Goal: Feedback & Contribution: Submit feedback/report problem

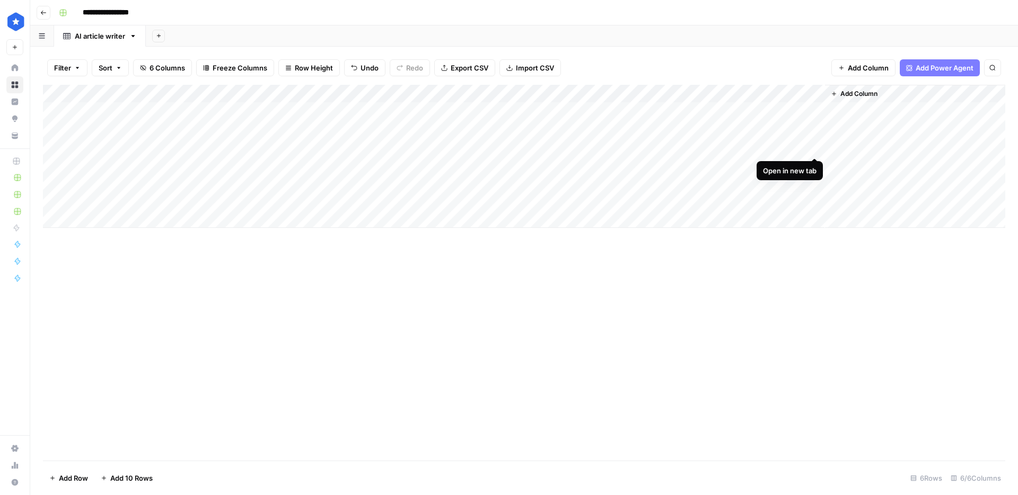
click at [812, 147] on div "Add Column" at bounding box center [524, 156] width 963 height 143
click at [816, 166] on div "Add Column" at bounding box center [524, 156] width 963 height 143
click at [815, 179] on div "Add Column" at bounding box center [524, 156] width 963 height 143
click at [814, 197] on div "Add Column" at bounding box center [524, 156] width 963 height 143
click at [816, 129] on div "Add Column" at bounding box center [524, 156] width 963 height 143
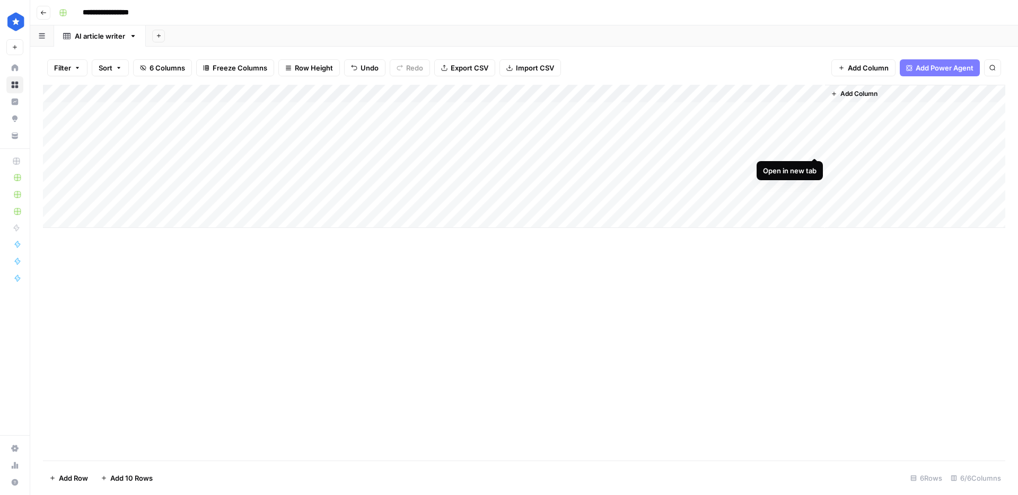
click at [817, 148] on div "Add Column" at bounding box center [524, 156] width 963 height 143
click at [817, 109] on div "Add Column" at bounding box center [524, 156] width 963 height 143
click at [708, 129] on div "Add Column" at bounding box center [524, 156] width 963 height 143
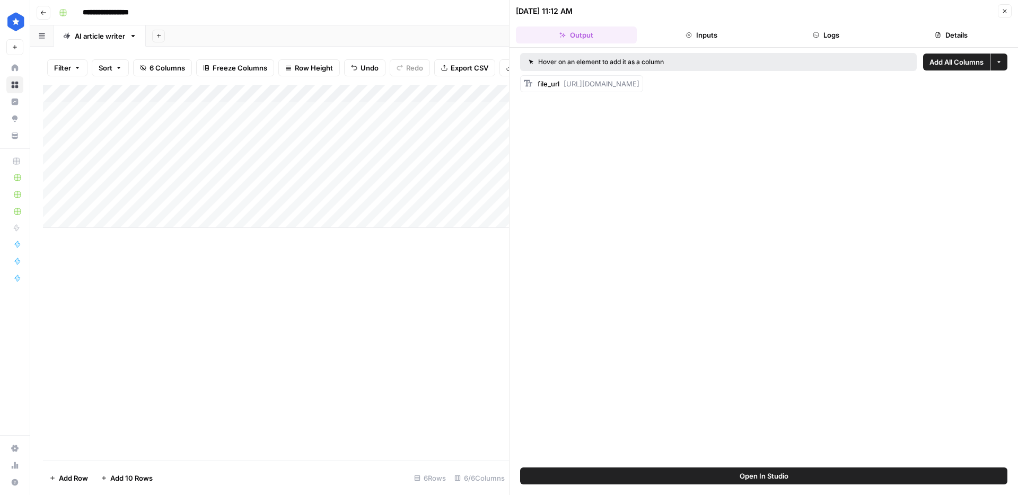
click at [830, 37] on button "Logs" at bounding box center [827, 35] width 121 height 17
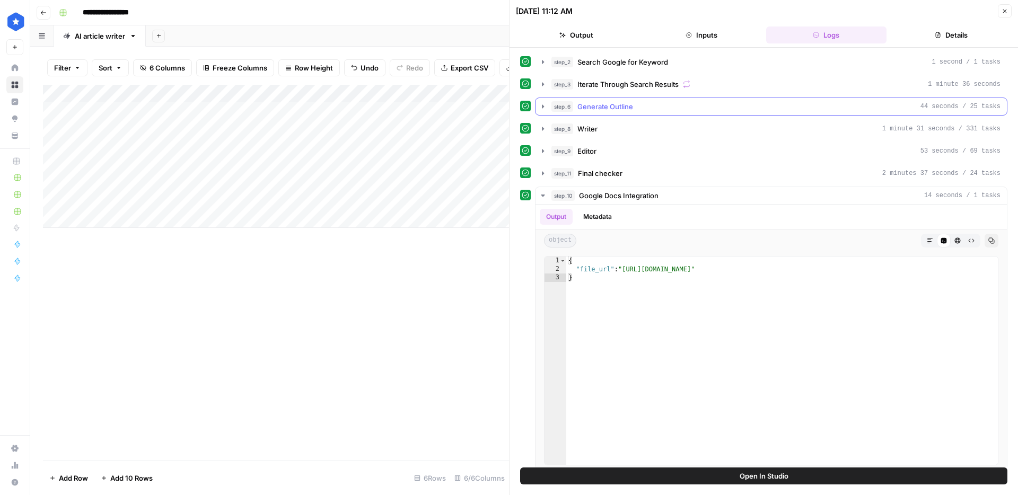
click at [665, 102] on div "step_6 Generate Outline 44 seconds / 25 tasks" at bounding box center [776, 106] width 449 height 11
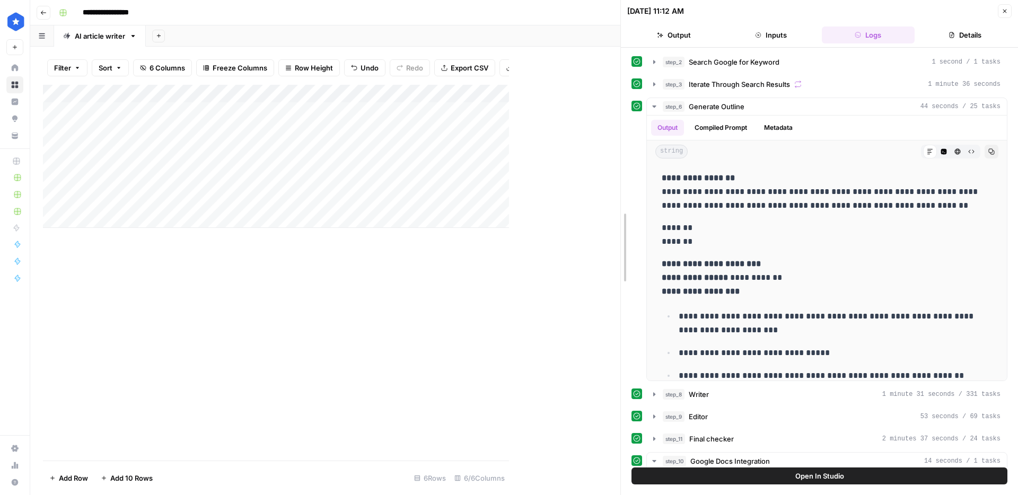
drag, startPoint x: 515, startPoint y: 233, endPoint x: 695, endPoint y: 233, distance: 180.4
click at [550, 148] on div "Add Column" at bounding box center [332, 156] width 578 height 143
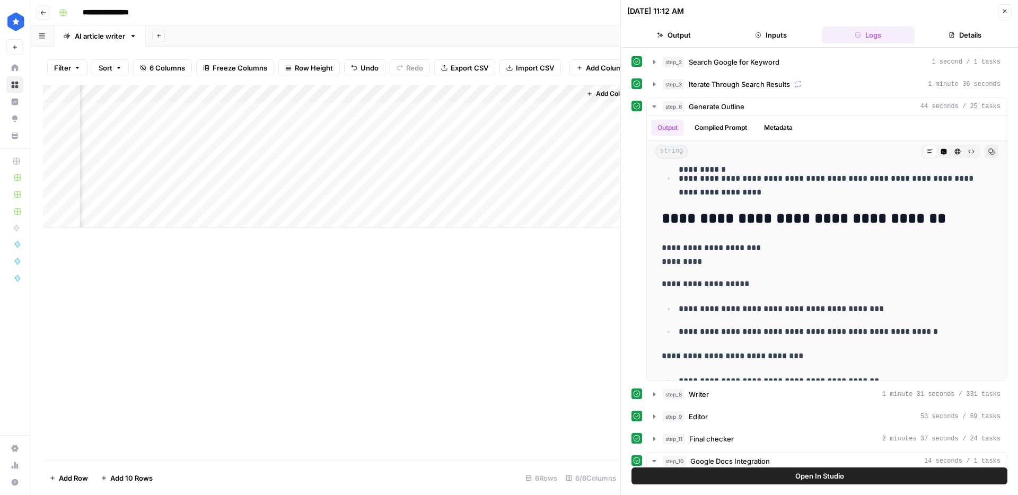
scroll to position [0, 258]
click at [448, 147] on div "Add Column" at bounding box center [332, 156] width 578 height 143
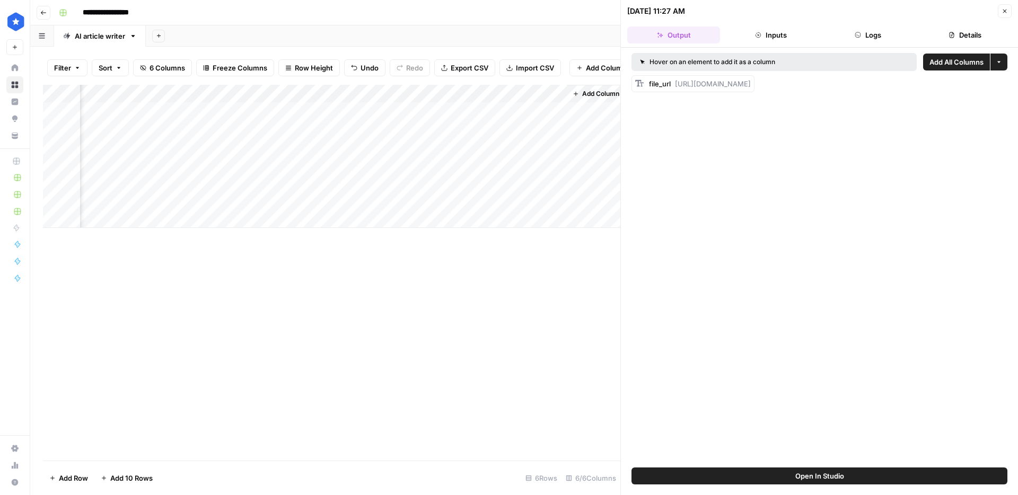
click at [877, 36] on button "Logs" at bounding box center [868, 35] width 93 height 17
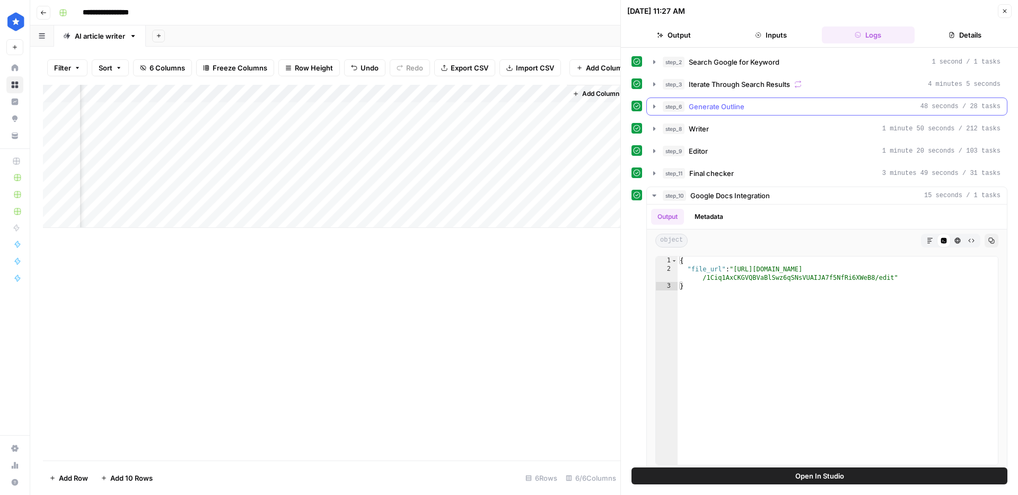
click at [773, 113] on button "step_6 Generate Outline 48 seconds / 28 tasks" at bounding box center [827, 106] width 360 height 17
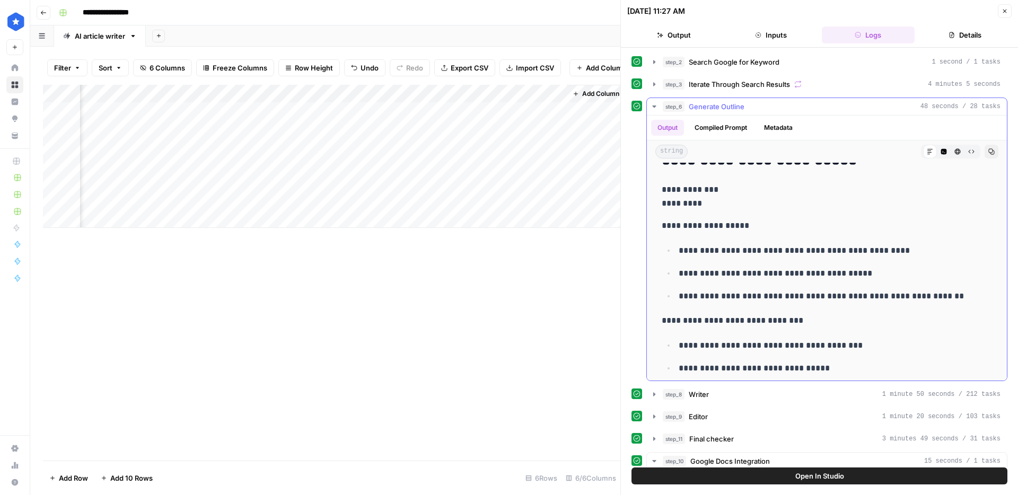
scroll to position [843, 0]
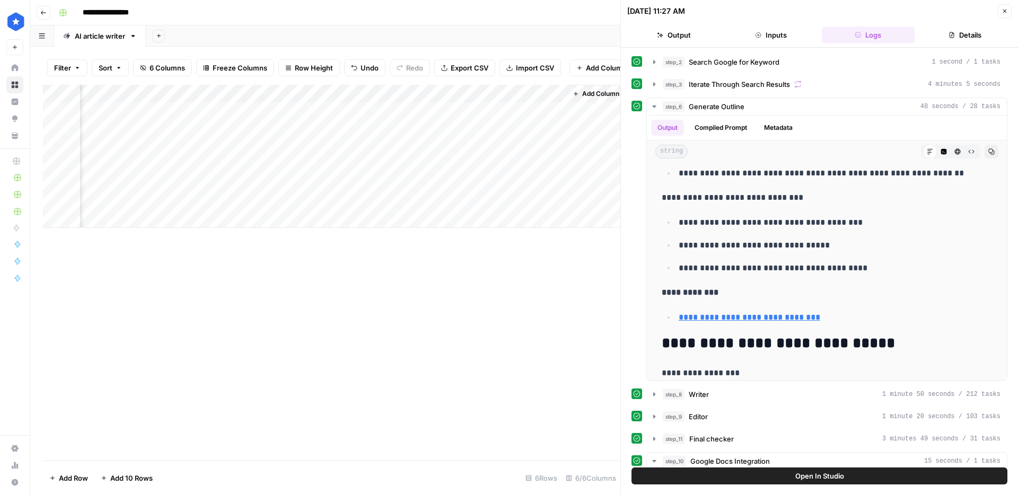
click at [448, 95] on div "Add Column" at bounding box center [332, 156] width 578 height 143
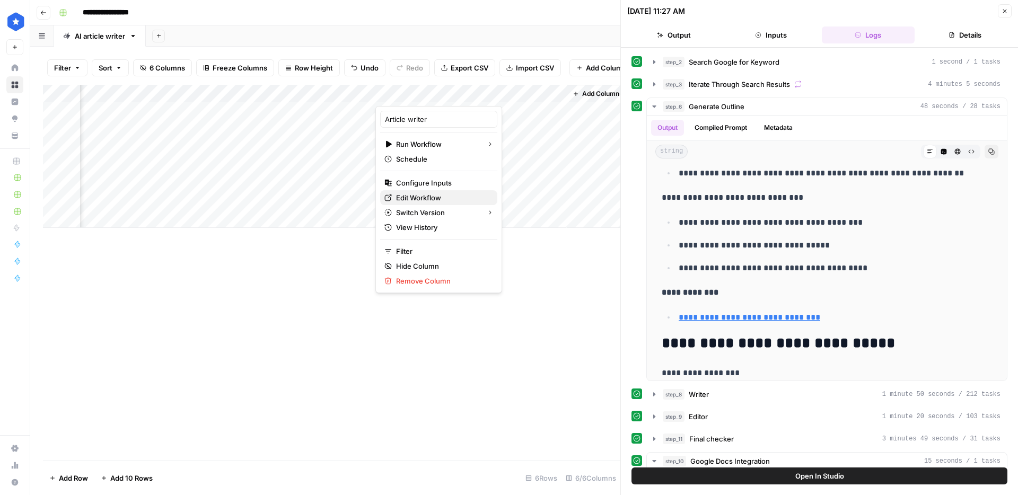
click at [420, 193] on span "Edit Workflow" at bounding box center [442, 198] width 93 height 11
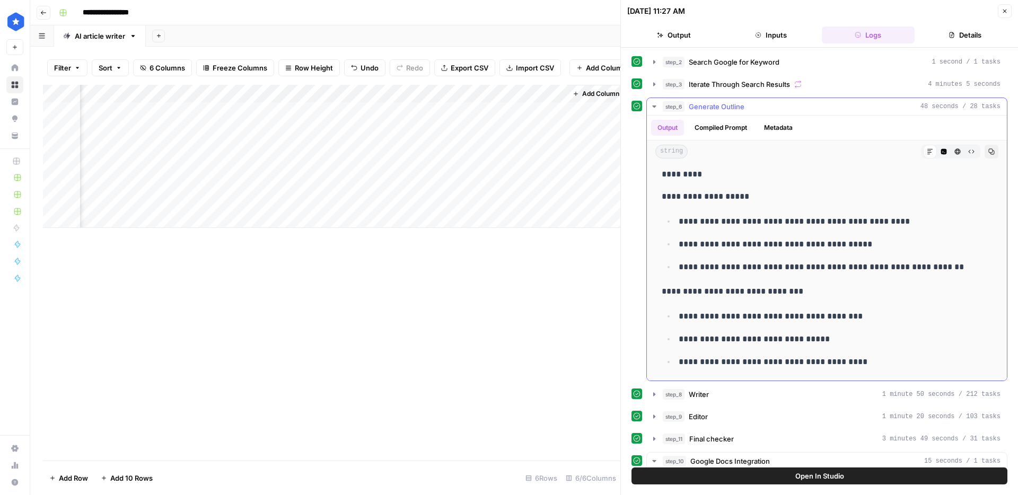
scroll to position [729, 0]
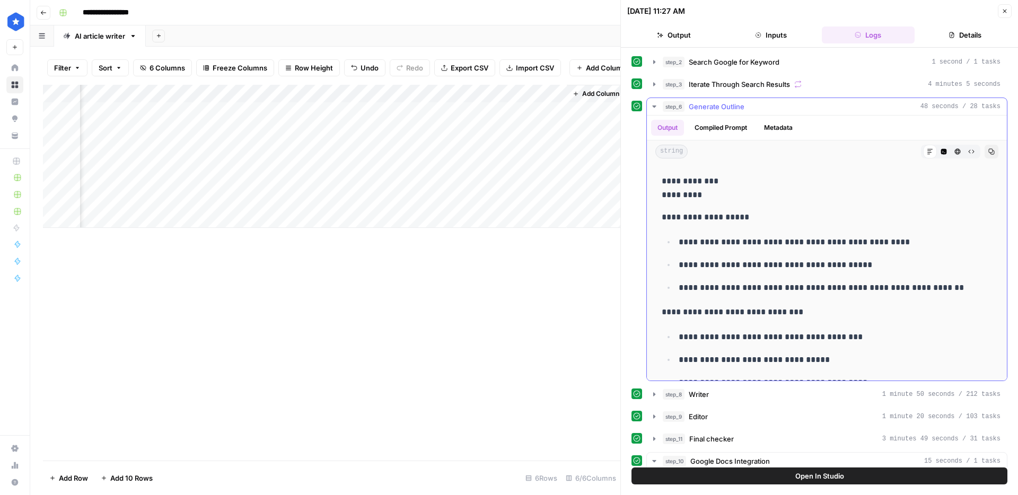
drag, startPoint x: 763, startPoint y: 225, endPoint x: 754, endPoint y: 219, distance: 10.3
drag, startPoint x: 754, startPoint y: 219, endPoint x: 653, endPoint y: 220, distance: 101.3
copy p "**********"
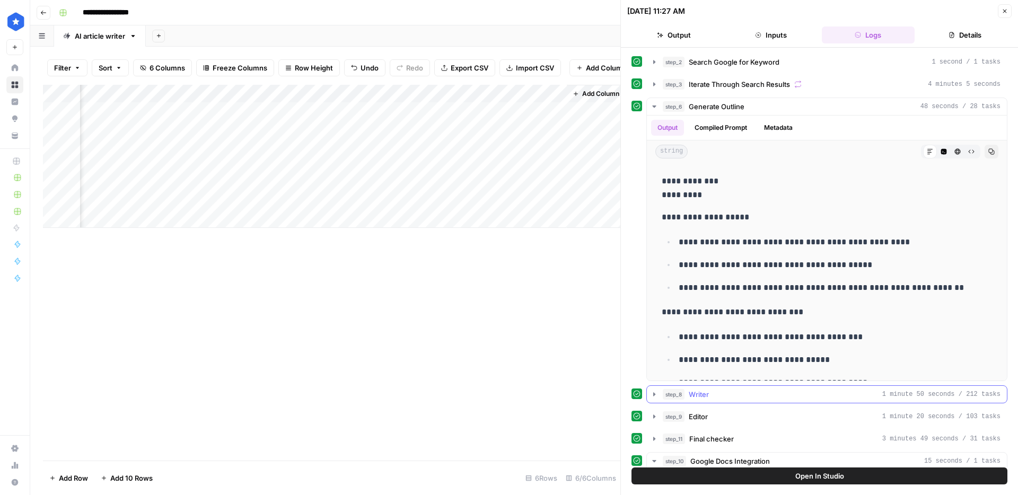
click at [741, 400] on button "step_8 Writer 1 minute 50 seconds / 212 tasks" at bounding box center [827, 394] width 360 height 17
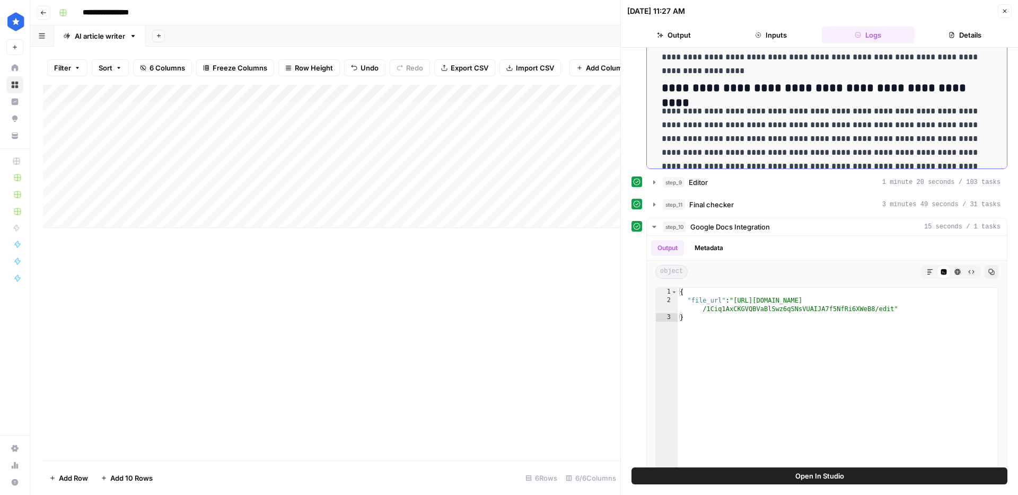
scroll to position [0, 0]
click at [1004, 12] on icon "button" at bounding box center [1006, 12] width 4 height 4
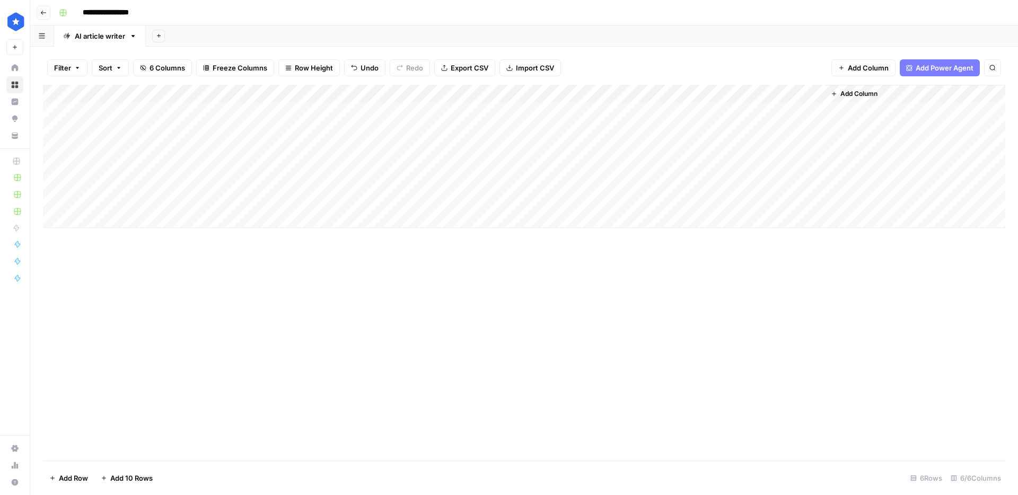
click at [119, 218] on div "Add Column" at bounding box center [524, 156] width 963 height 143
type textarea "**********"
click at [147, 196] on div "Add Column" at bounding box center [524, 165] width 963 height 161
click at [133, 213] on div "Add Column" at bounding box center [524, 165] width 963 height 161
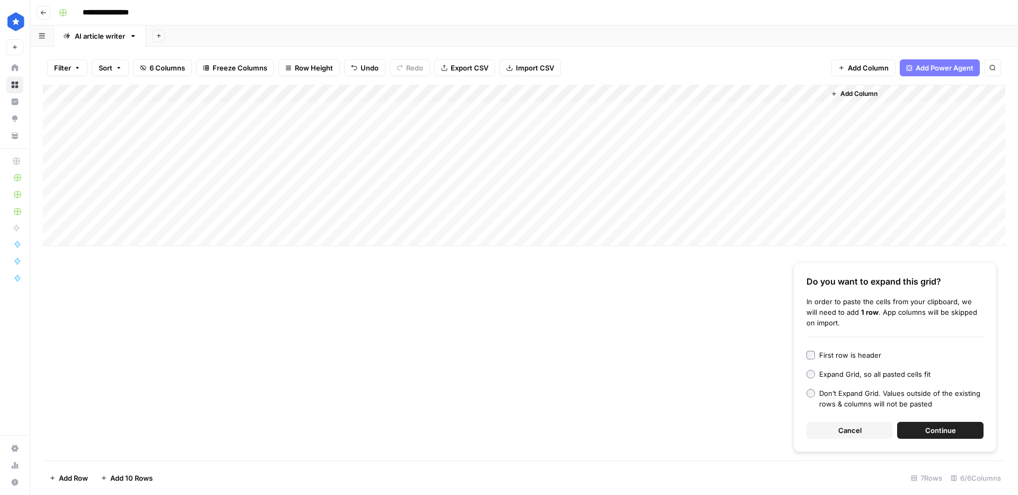
click at [949, 430] on span "Continue" at bounding box center [941, 430] width 31 height 11
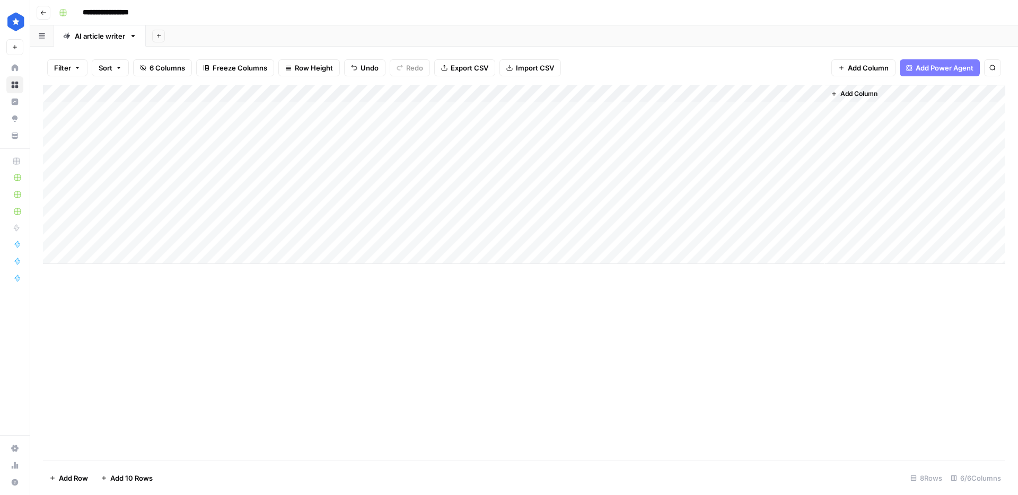
click at [294, 190] on div "Add Column" at bounding box center [524, 174] width 963 height 179
click at [293, 202] on div "Add Column" at bounding box center [524, 174] width 963 height 179
drag, startPoint x: 382, startPoint y: 214, endPoint x: 378, endPoint y: 231, distance: 17.1
click at [378, 231] on div "Add Column" at bounding box center [524, 174] width 963 height 179
click at [431, 217] on div "Add Column" at bounding box center [524, 174] width 963 height 179
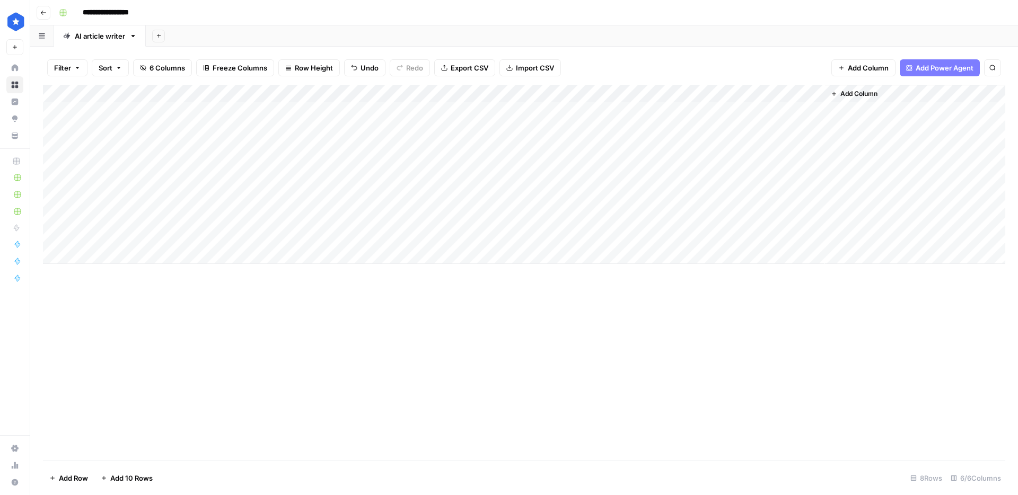
click at [431, 217] on div "Add Column" at bounding box center [524, 174] width 963 height 179
type textarea "**********"
click at [436, 195] on div "Add Column" at bounding box center [524, 174] width 963 height 179
click at [455, 237] on div "Add Column" at bounding box center [524, 174] width 963 height 179
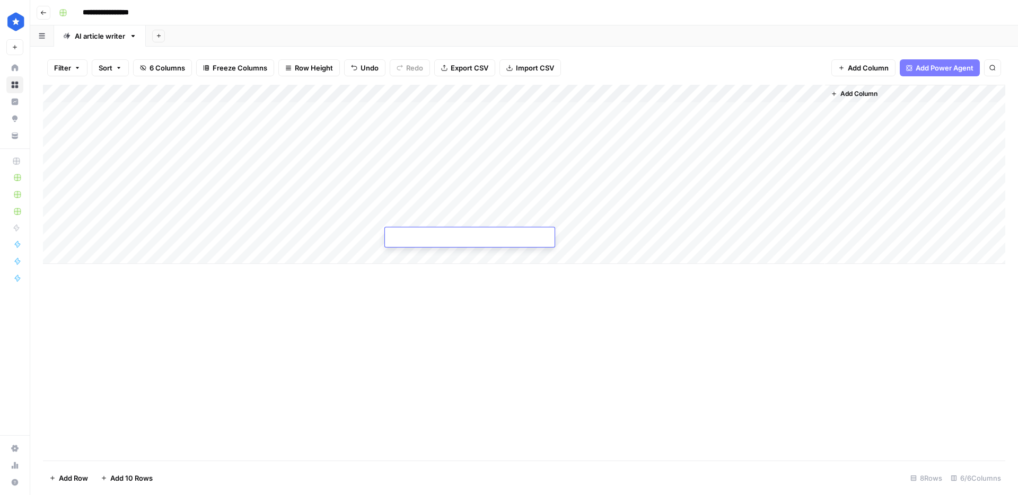
type textarea "**********"
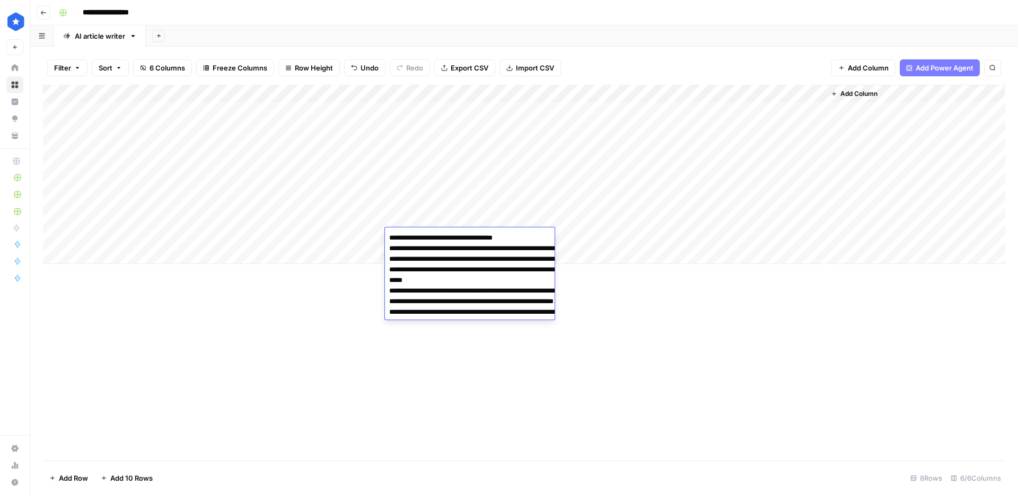
click at [579, 199] on div "Add Column" at bounding box center [524, 174] width 963 height 179
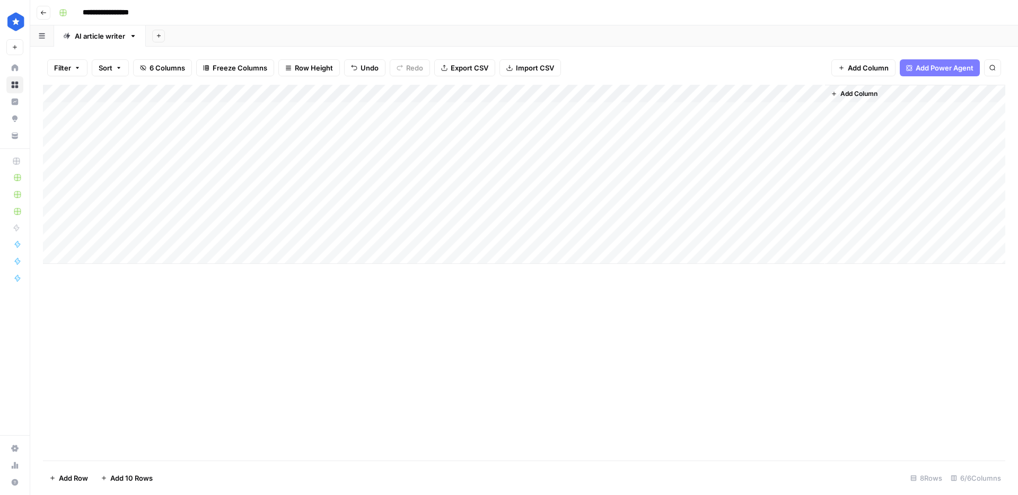
click at [577, 152] on div "Add Column" at bounding box center [524, 174] width 963 height 179
click at [562, 212] on div "Add Column" at bounding box center [524, 174] width 963 height 179
drag, startPoint x: 577, startPoint y: 199, endPoint x: 574, endPoint y: 205, distance: 5.9
click at [577, 199] on div "Add Column" at bounding box center [524, 174] width 963 height 179
click at [566, 232] on div "Add Column" at bounding box center [524, 174] width 963 height 179
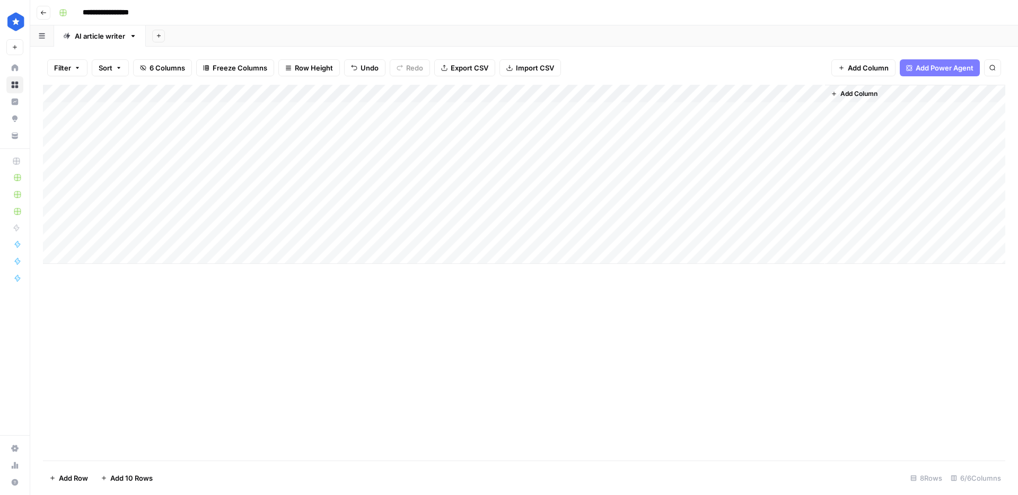
click at [571, 197] on div "Add Column" at bounding box center [524, 174] width 963 height 179
click at [567, 233] on div "Add Column" at bounding box center [524, 174] width 963 height 179
click at [678, 220] on div "Add Column" at bounding box center [524, 174] width 963 height 179
click at [677, 238] on div "Add Column" at bounding box center [524, 174] width 963 height 179
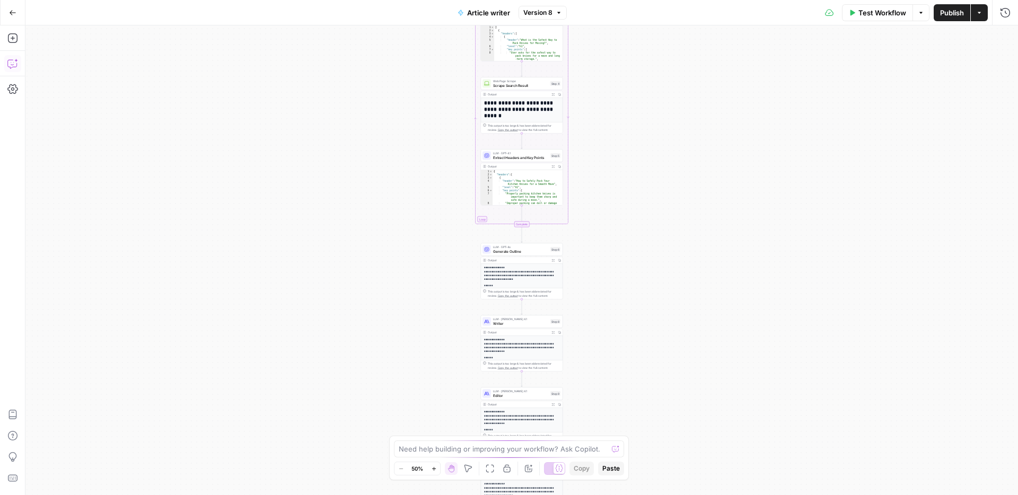
click at [17, 70] on button "Copilot" at bounding box center [12, 63] width 17 height 17
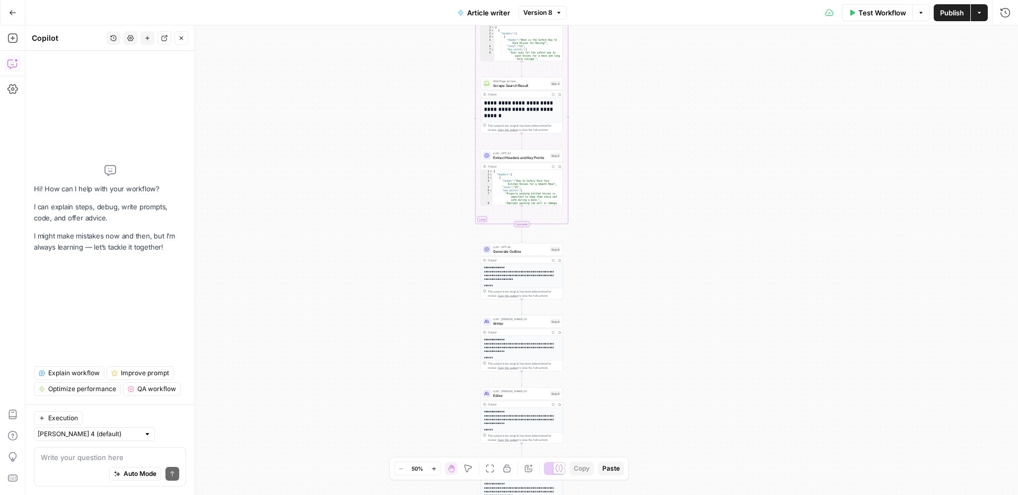
click at [411, 314] on div "Workflow Set Inputs Inputs Google Search Search Google for Keyword Step 2 Outpu…" at bounding box center [521, 260] width 993 height 470
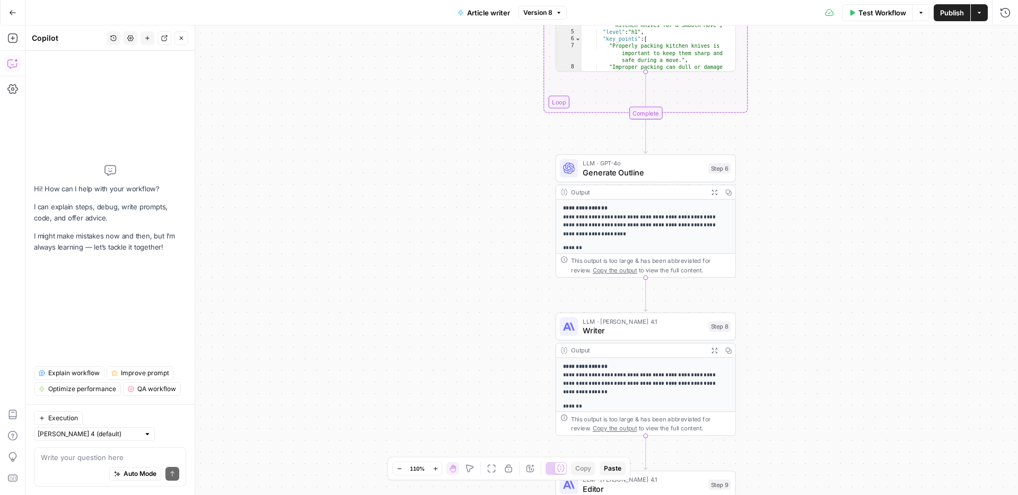
drag, startPoint x: 450, startPoint y: 304, endPoint x: 366, endPoint y: 274, distance: 89.6
click at [367, 273] on div "Workflow Set Inputs Inputs Google Search Search Google for Keyword Step 2 Outpu…" at bounding box center [521, 260] width 993 height 470
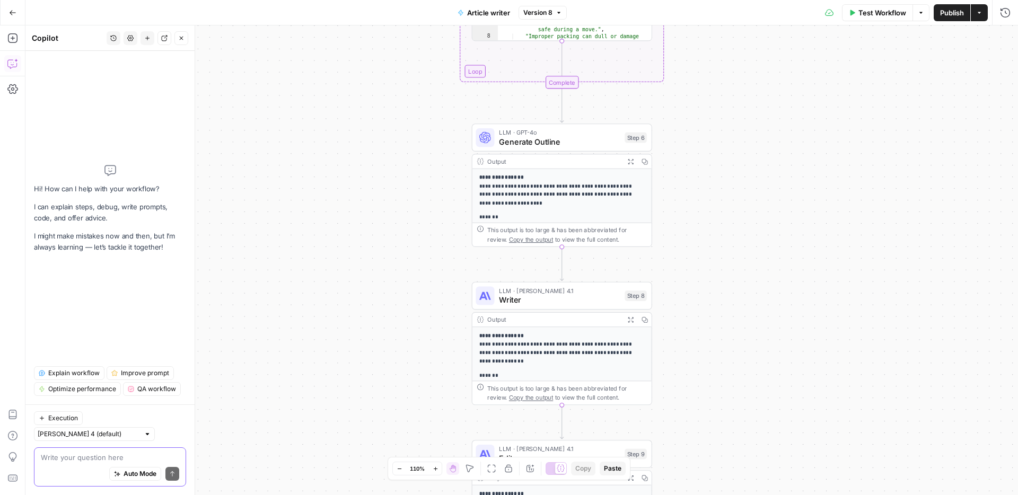
click at [98, 457] on textarea at bounding box center [110, 457] width 138 height 11
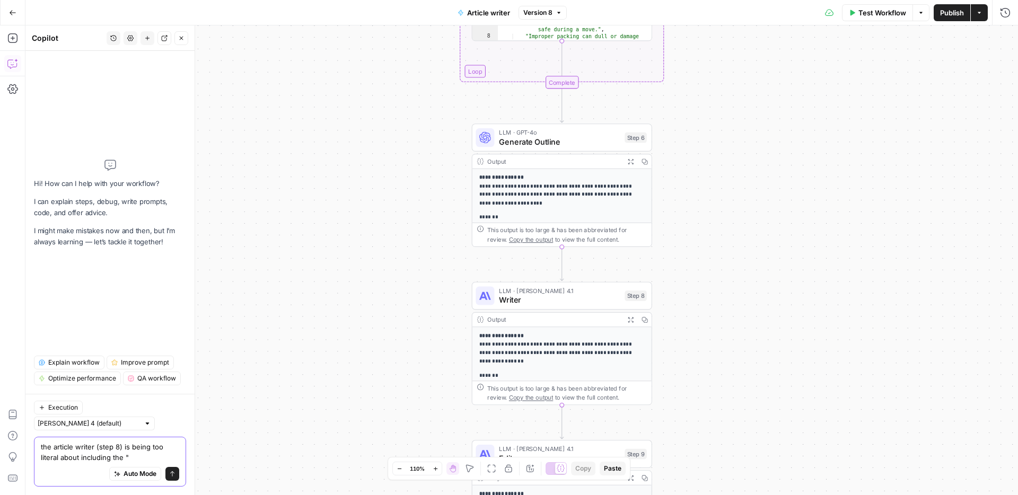
paste textarea "Questions to answer:"
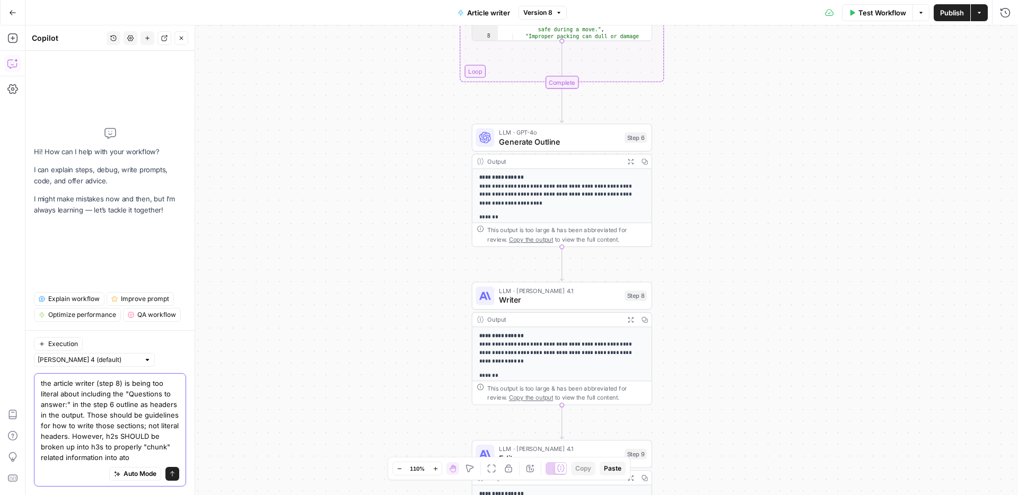
click at [155, 461] on textarea "the article writer (step 8) is being too literal about including the "Questions…" at bounding box center [110, 420] width 138 height 85
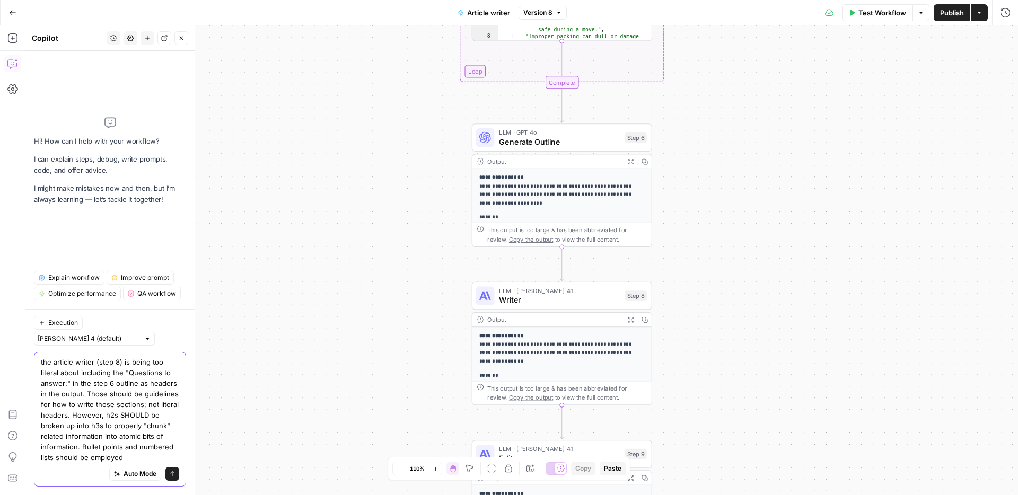
click at [135, 460] on textarea "the article writer (step 8) is being too literal about including the "Questions…" at bounding box center [110, 410] width 138 height 106
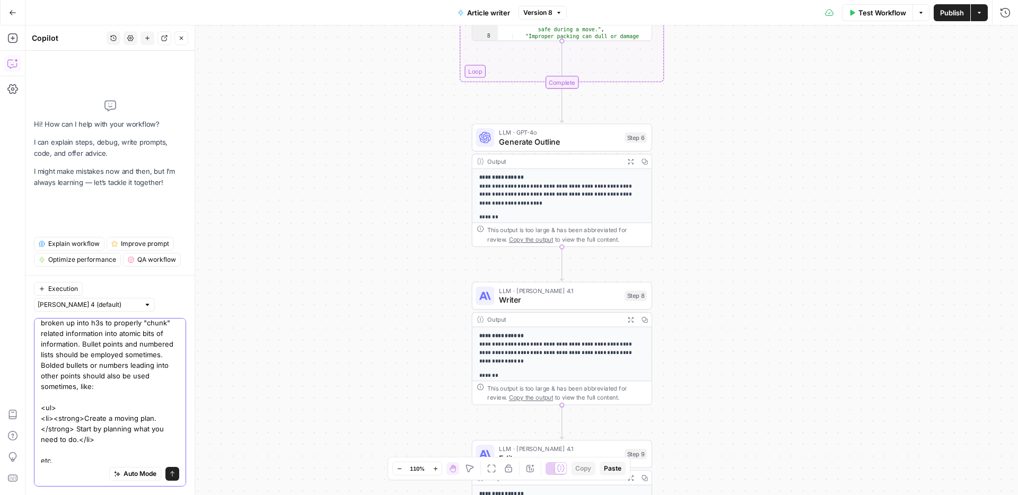
scroll to position [93, 0]
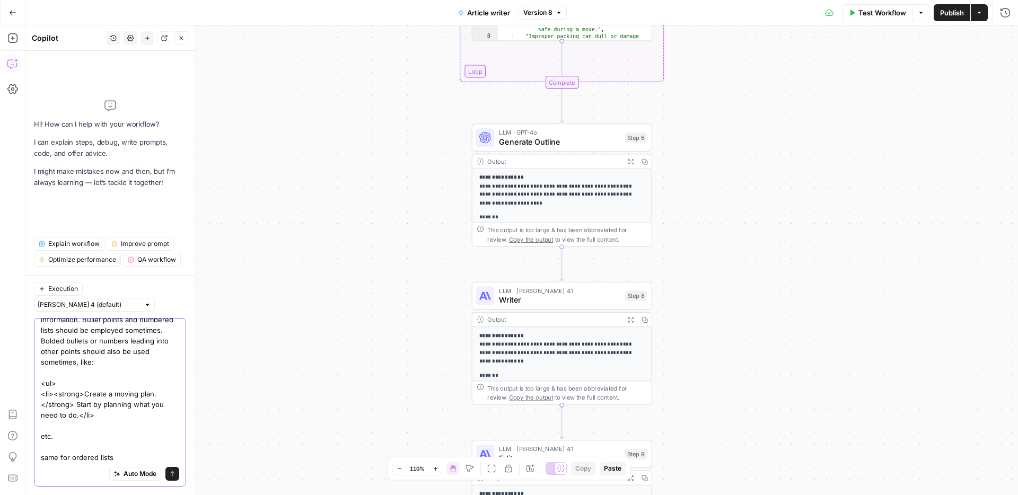
click at [132, 344] on textarea "the article writer (step 8) is being too literal about including the "Questions…" at bounding box center [110, 346] width 138 height 233
drag, startPoint x: 125, startPoint y: 344, endPoint x: 132, endPoint y: 343, distance: 6.4
click at [125, 344] on textarea "the article writer (step 8) is being too literal about including the "Questions…" at bounding box center [110, 346] width 138 height 233
click at [119, 452] on textarea "the article writer (step 8) is being too literal about including the "Questions…" at bounding box center [110, 346] width 138 height 233
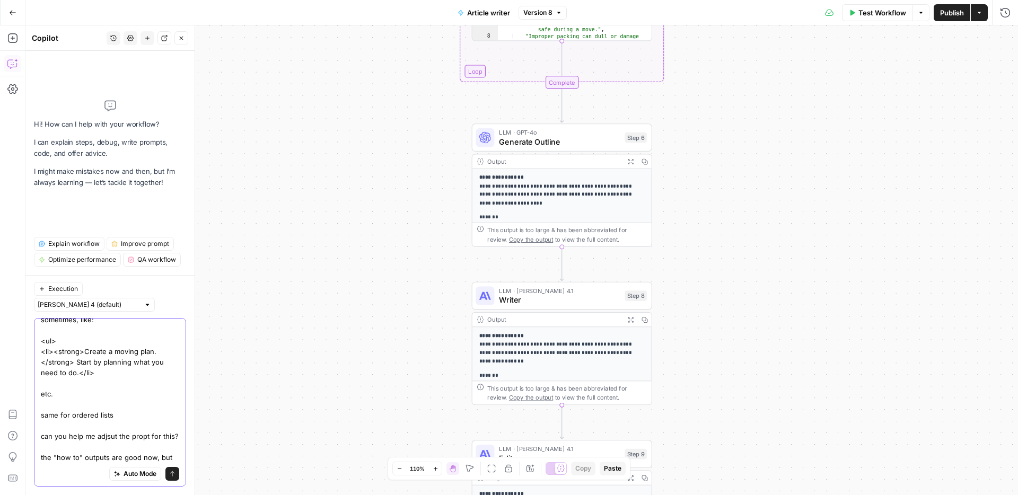
scroll to position [146, 0]
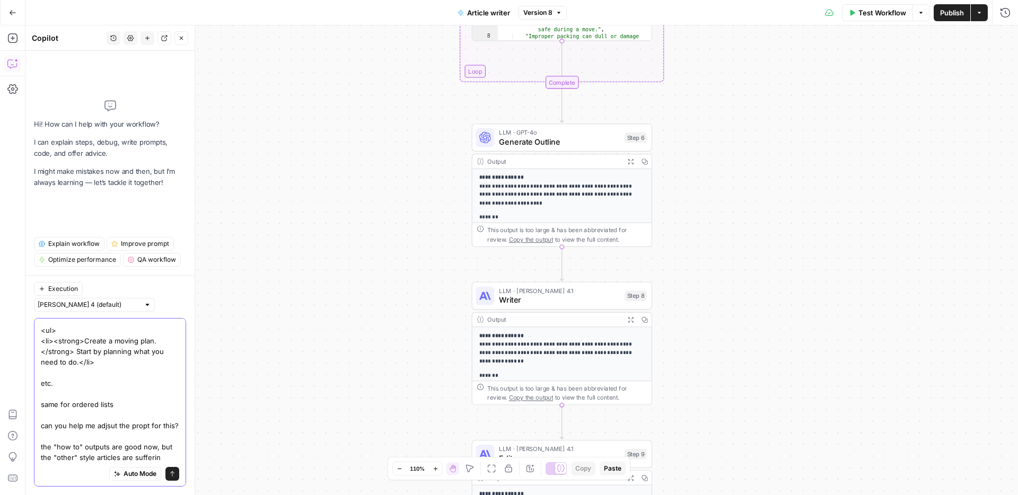
type textarea "the article writer (step 8) is being too literal about including the "Questions…"
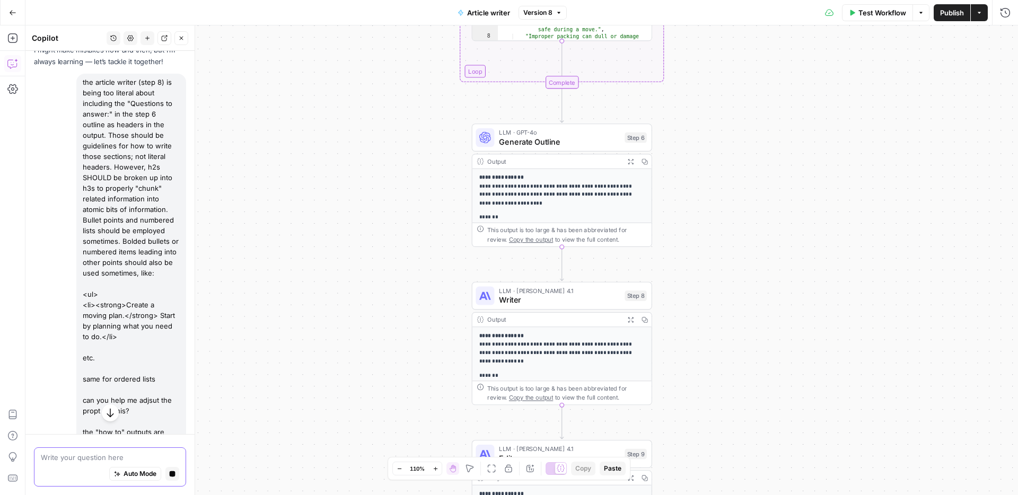
scroll to position [30, 0]
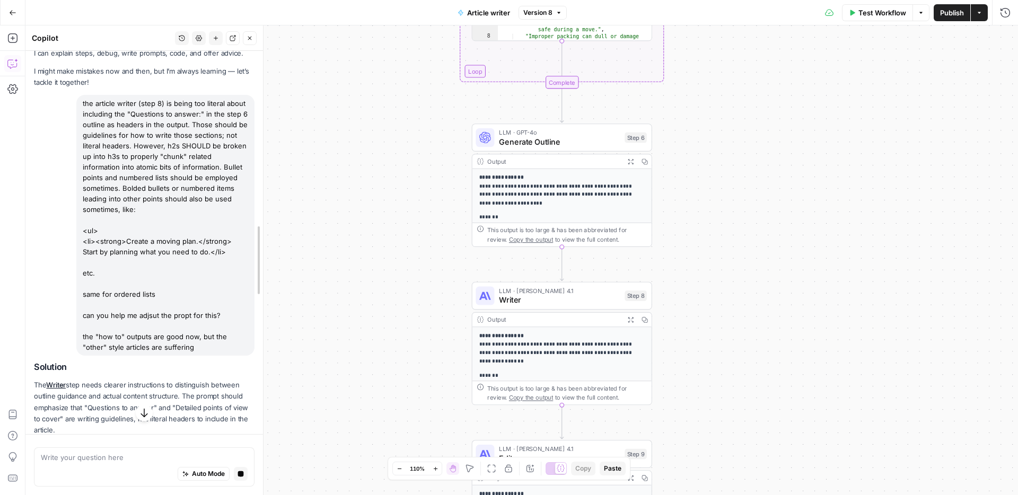
drag, startPoint x: 191, startPoint y: 316, endPoint x: 259, endPoint y: 314, distance: 68.5
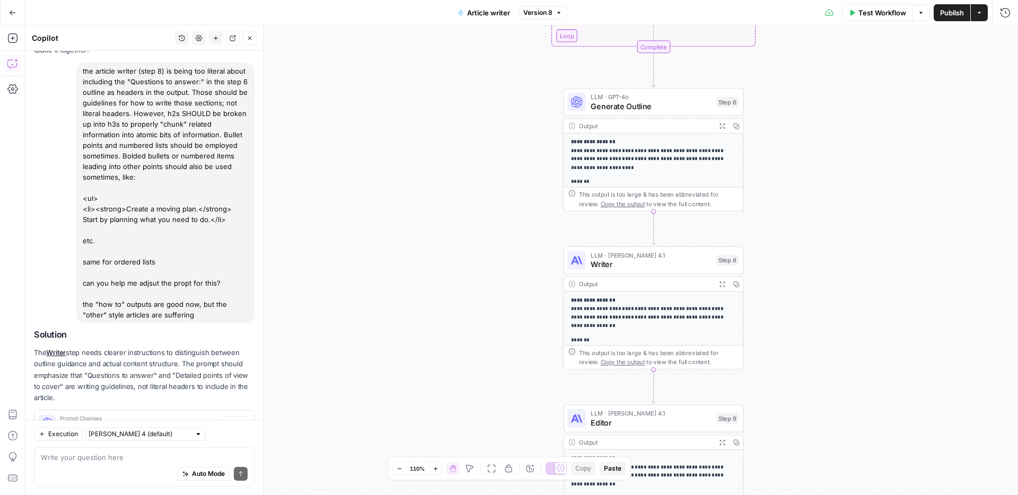
scroll to position [93, 0]
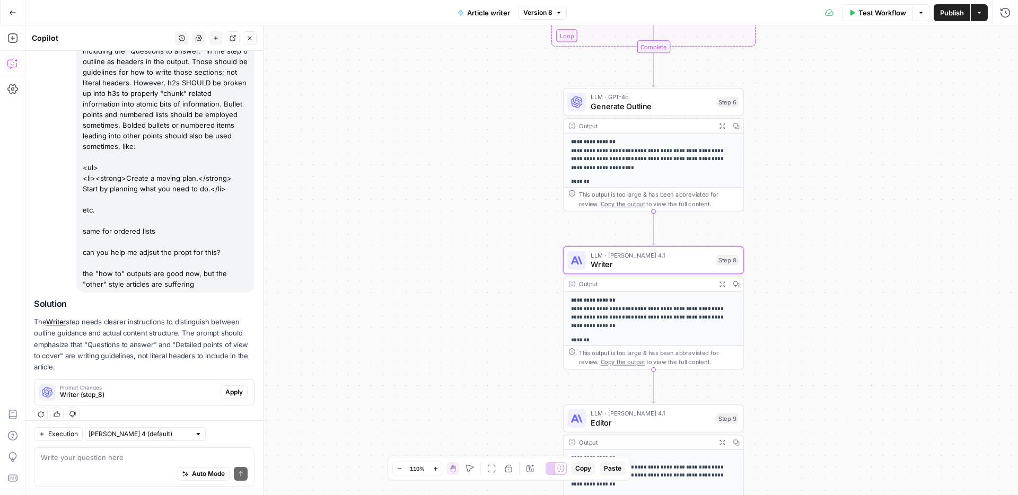
click at [232, 388] on span "Apply" at bounding box center [234, 393] width 18 height 10
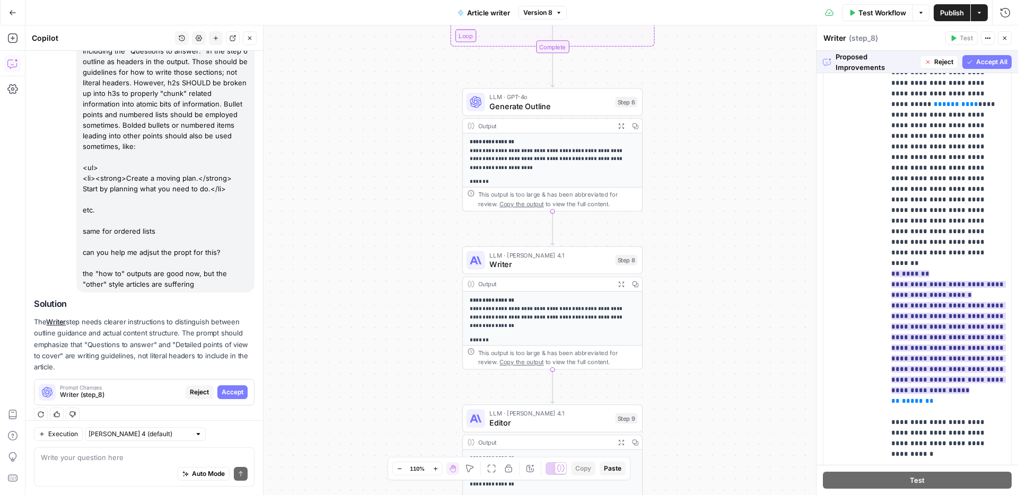
scroll to position [566, 0]
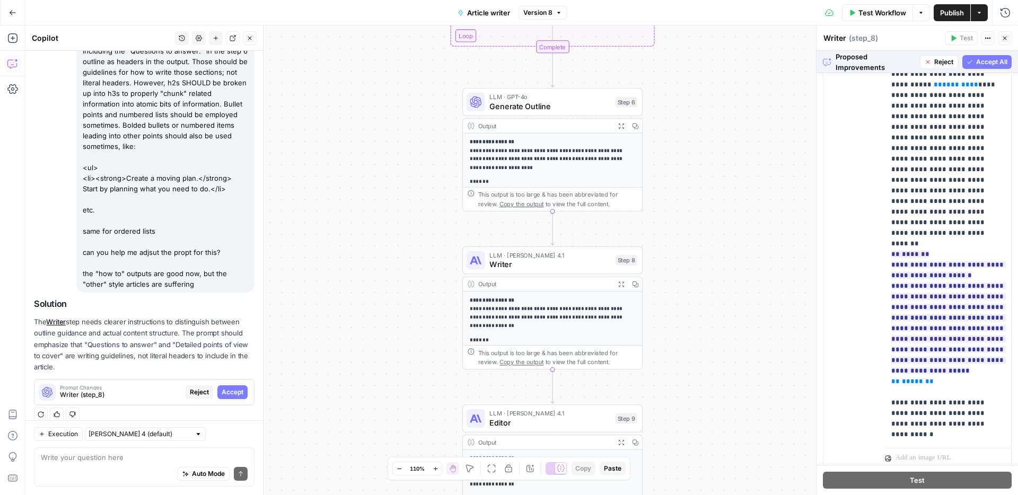
click at [983, 65] on span "Accept All" at bounding box center [992, 62] width 31 height 10
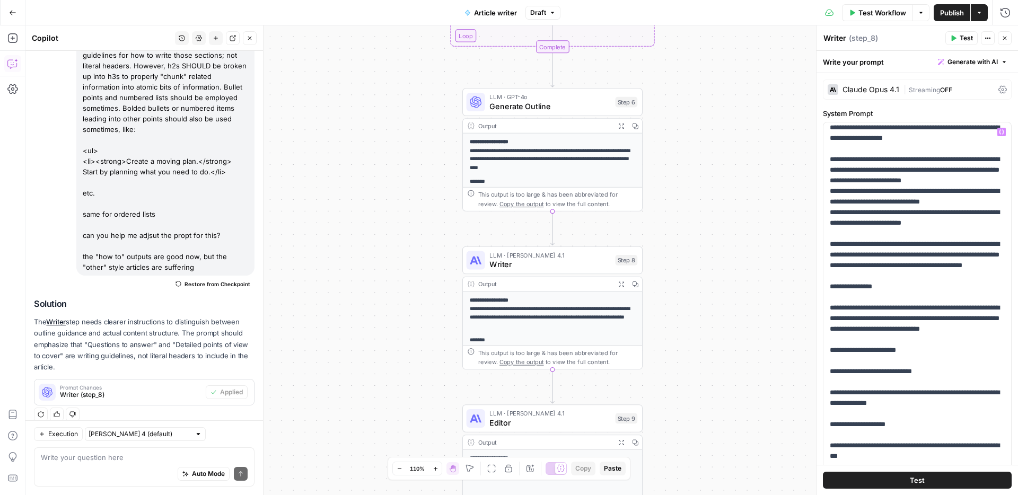
scroll to position [1019, 0]
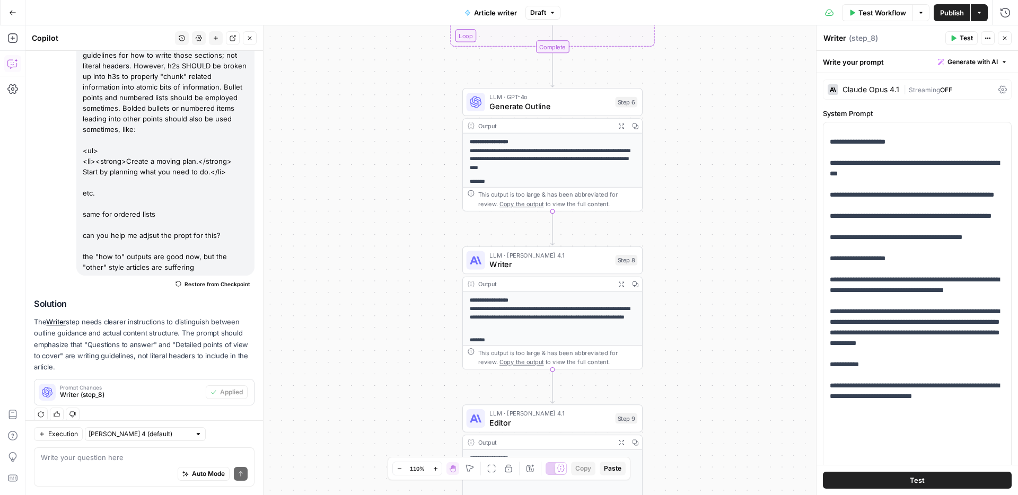
click at [950, 16] on span "Publish" at bounding box center [953, 12] width 24 height 11
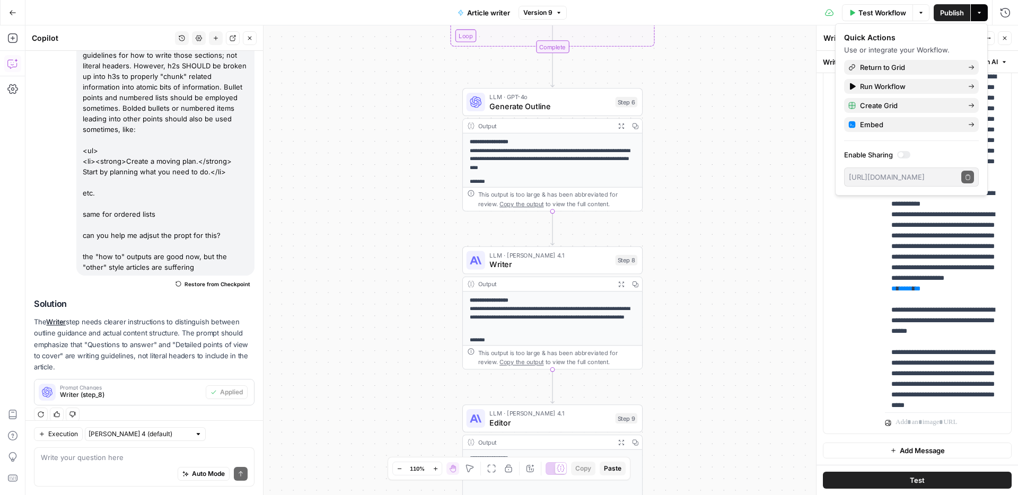
scroll to position [231, 0]
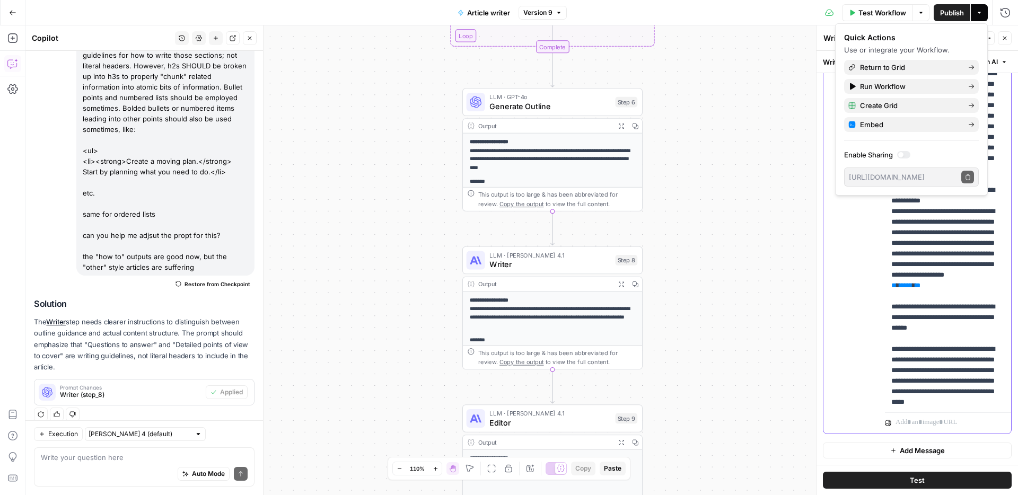
click at [955, 265] on p "**********" at bounding box center [949, 153] width 114 height 806
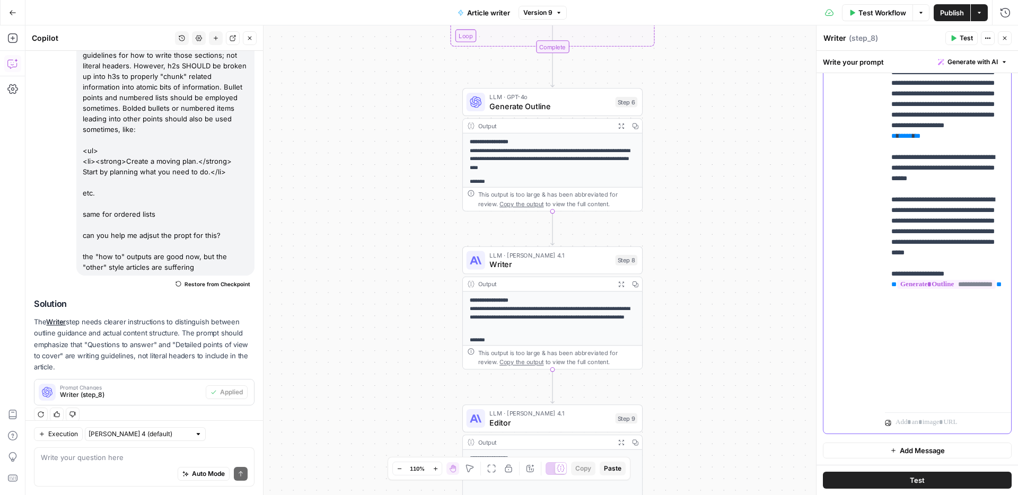
scroll to position [382, 0]
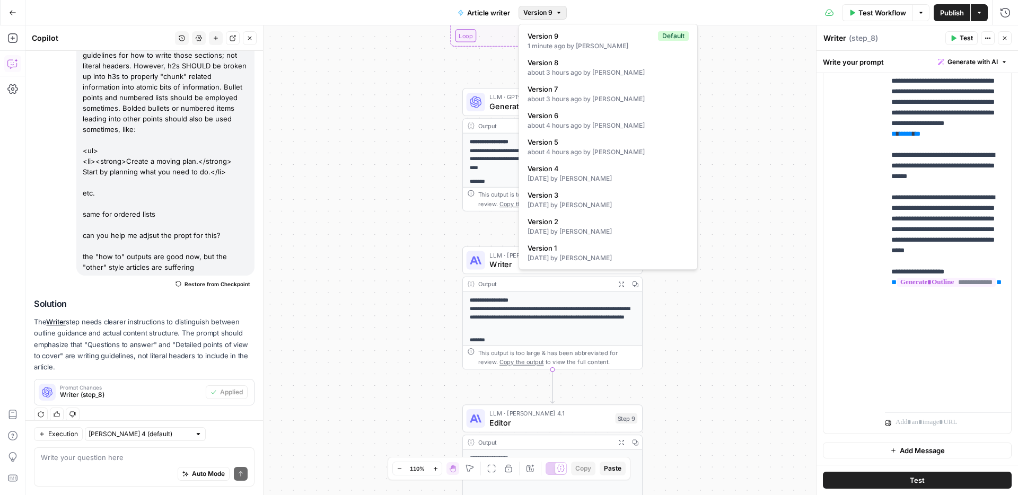
click at [543, 12] on span "Version 9" at bounding box center [538, 13] width 29 height 10
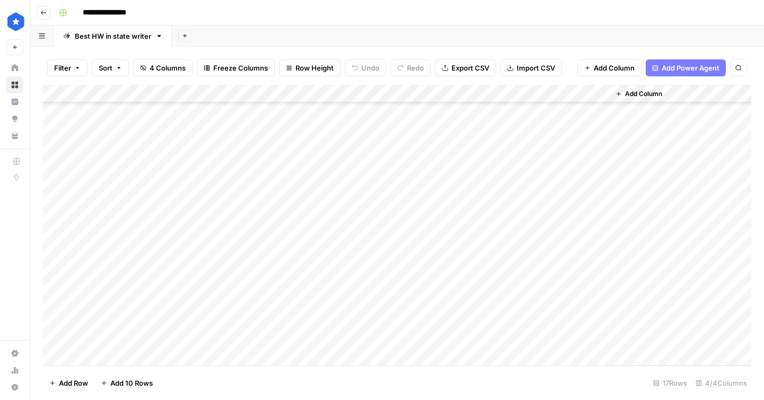
scroll to position [61, 0]
click at [598, 304] on div "Add Column" at bounding box center [397, 225] width 708 height 281
